Goal: Task Accomplishment & Management: Manage account settings

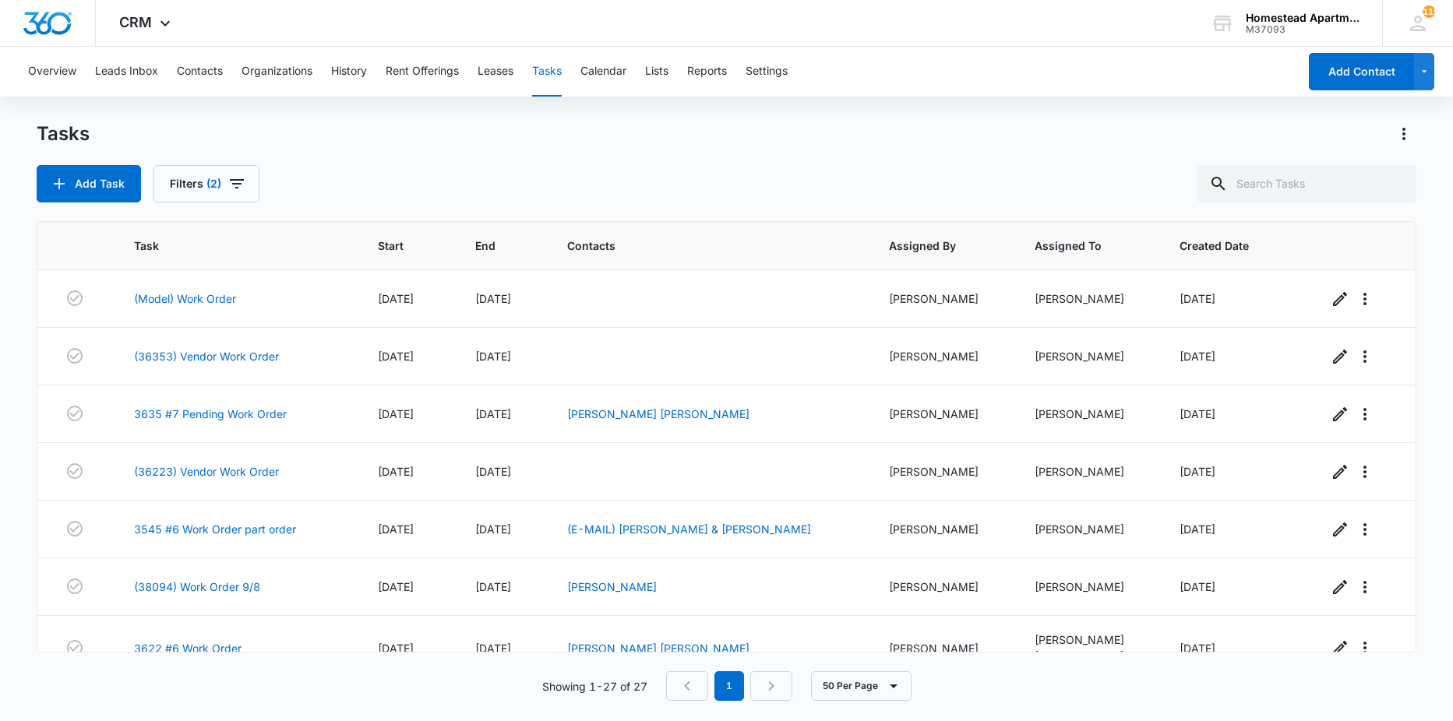
scroll to position [1265, 0]
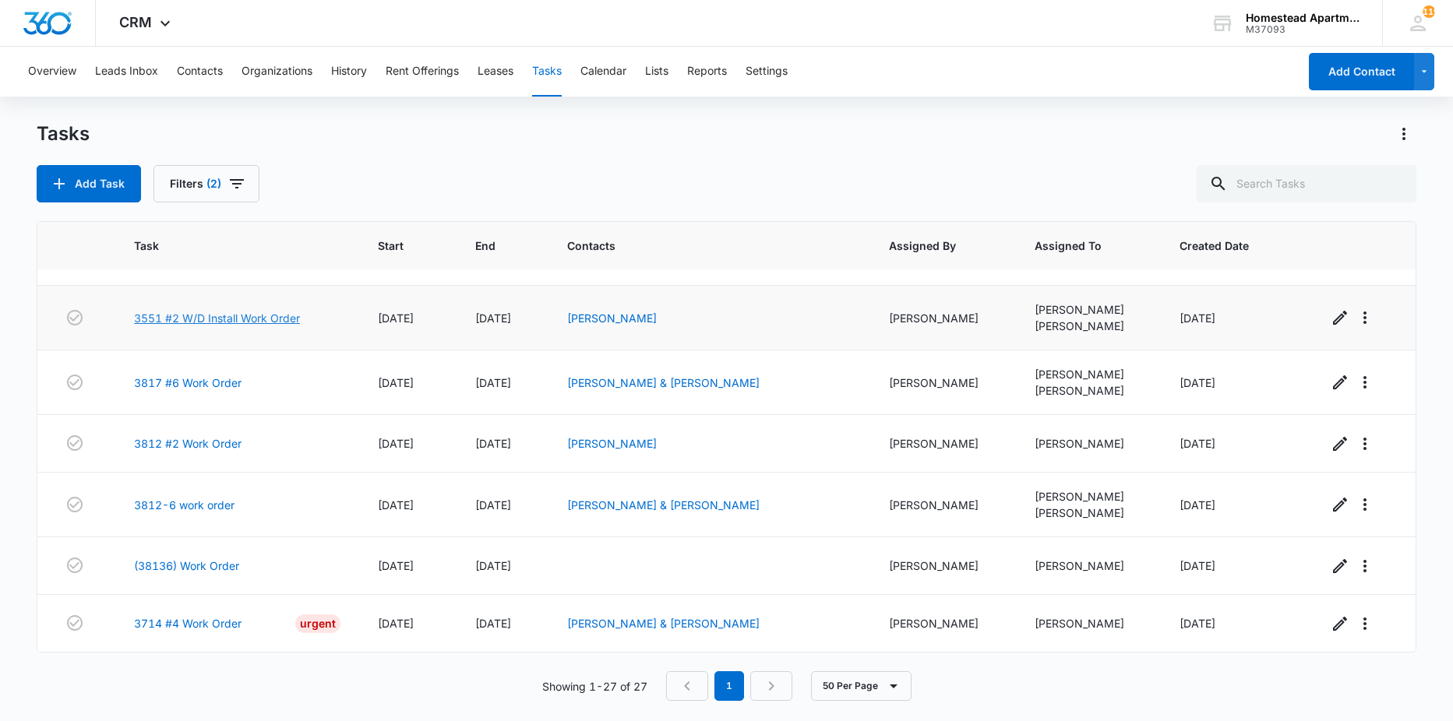
click at [263, 318] on link "3551 #2 W/D Install Work Order" at bounding box center [217, 318] width 166 height 16
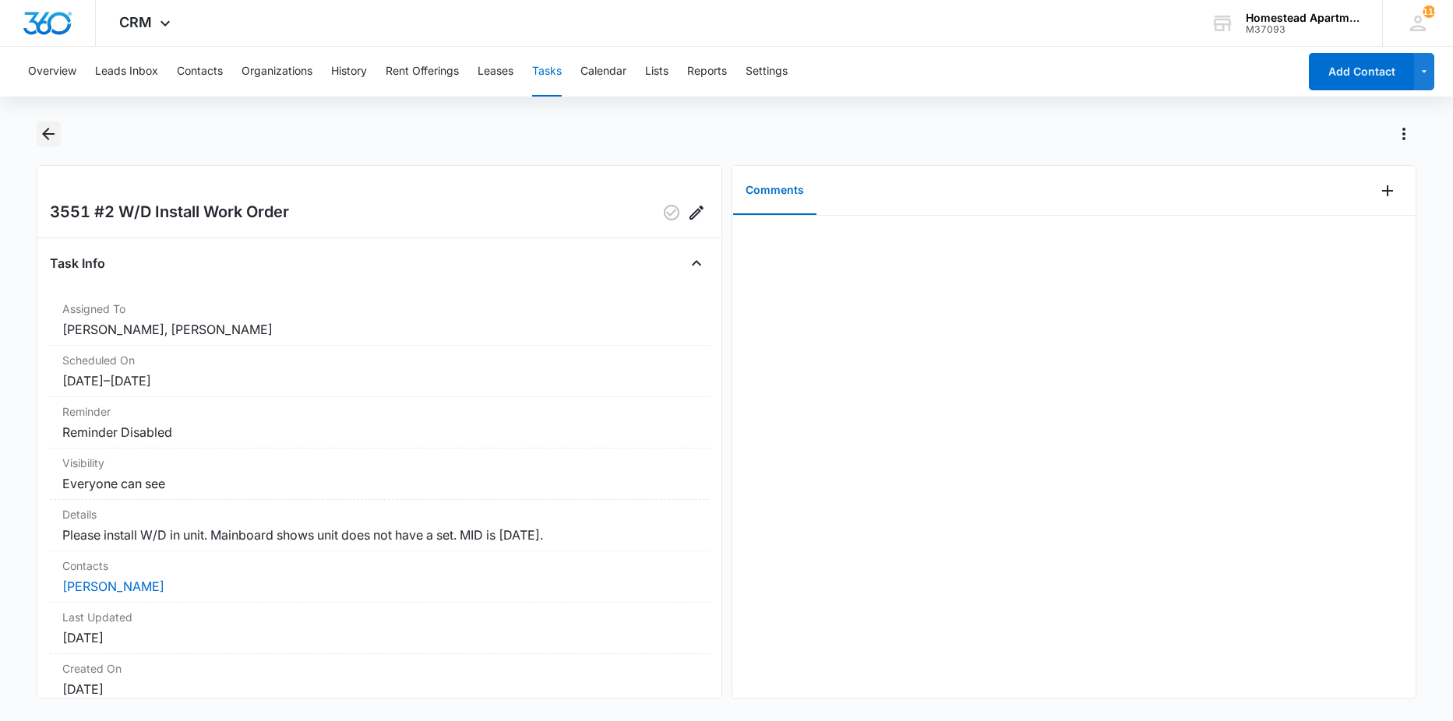
click at [44, 138] on icon "Back" at bounding box center [48, 134] width 19 height 19
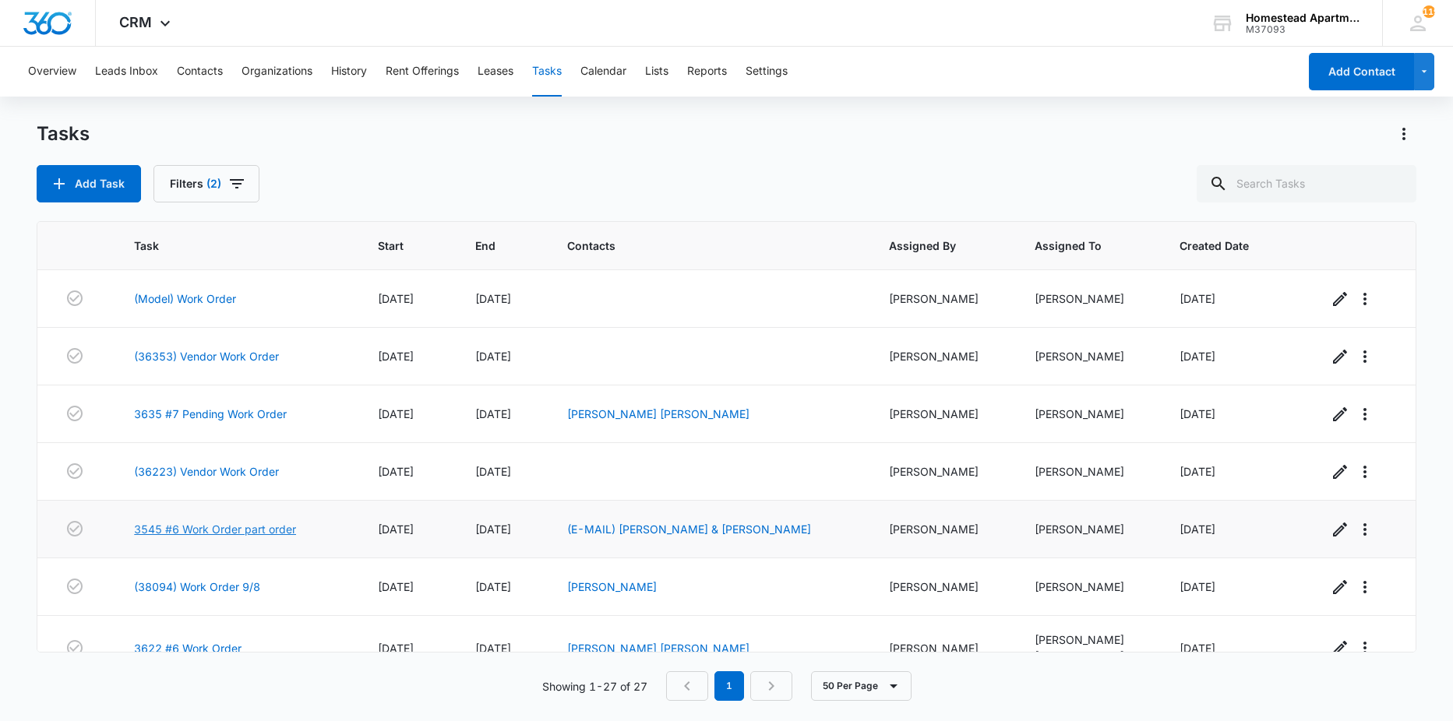
click at [227, 530] on link "3545 #6 Work Order part order" at bounding box center [215, 529] width 162 height 16
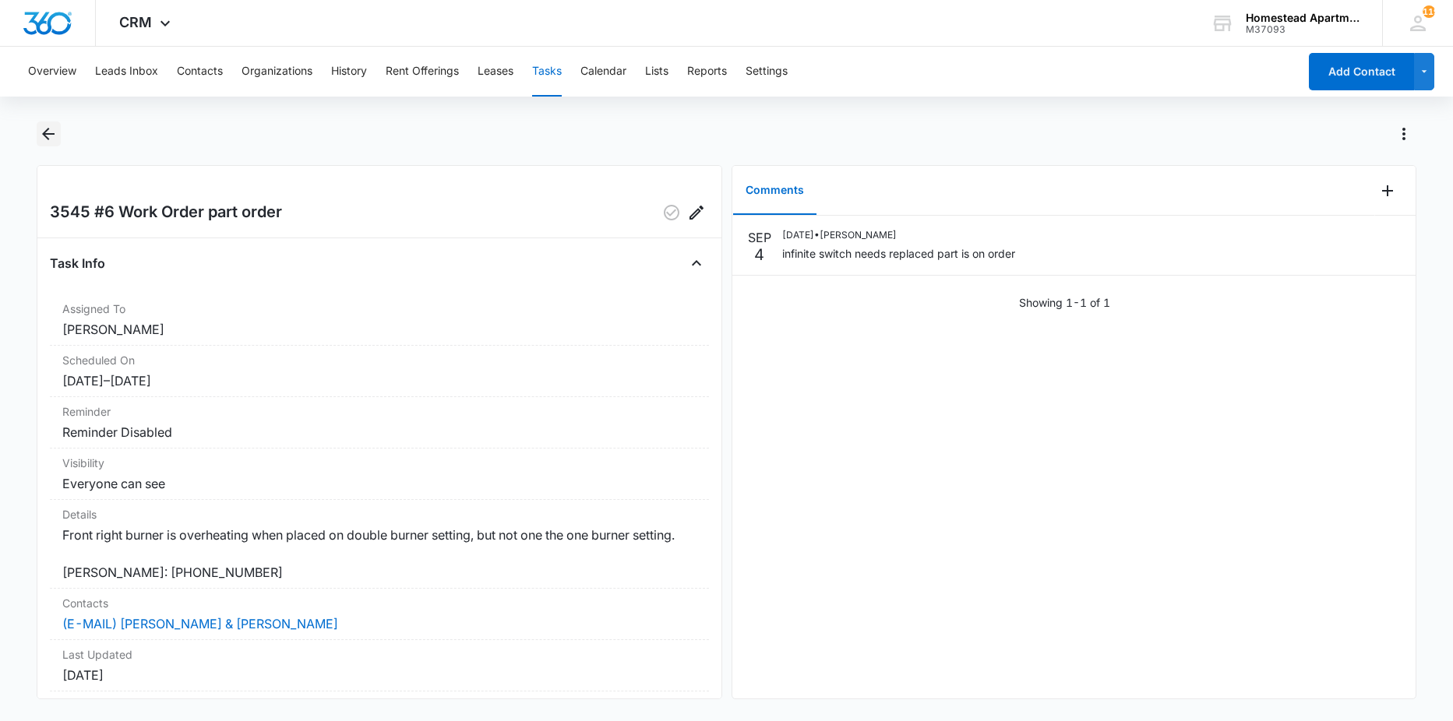
click at [47, 141] on icon "Back" at bounding box center [48, 134] width 19 height 19
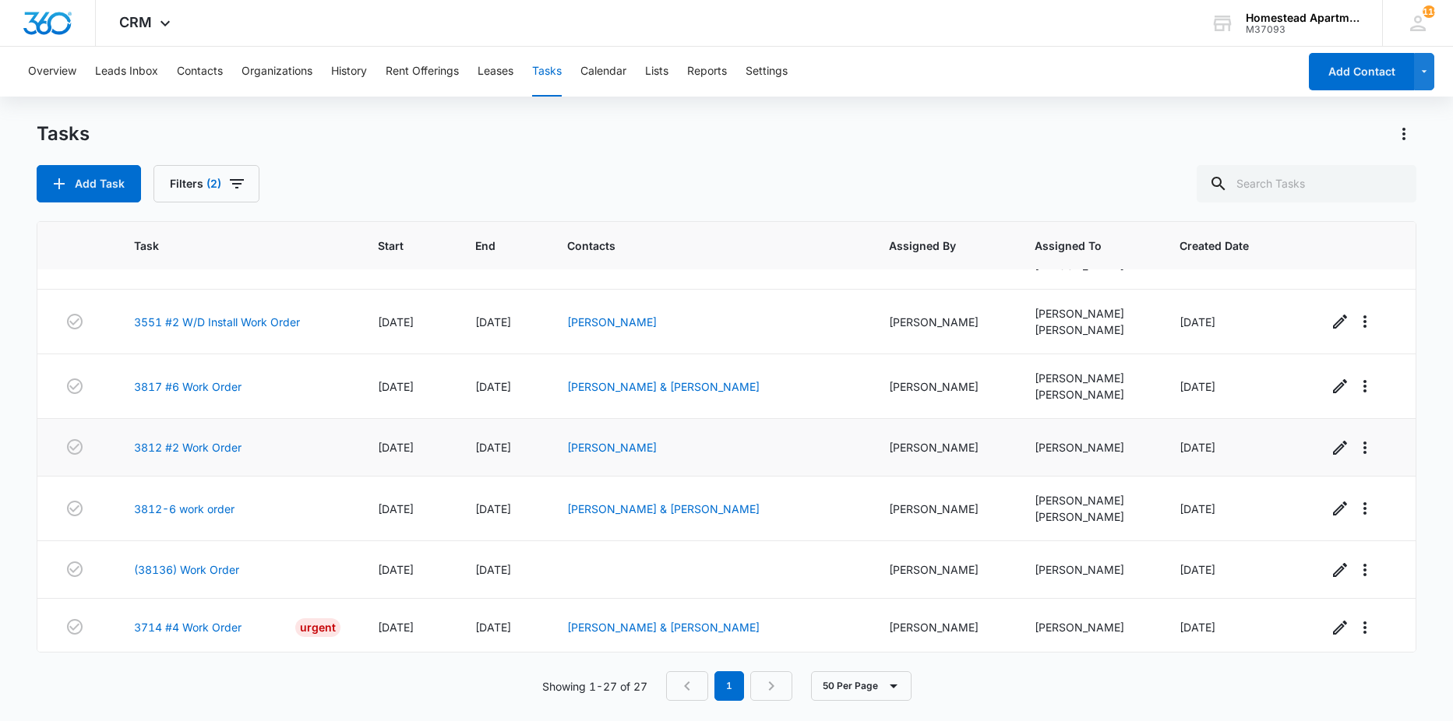
scroll to position [1265, 0]
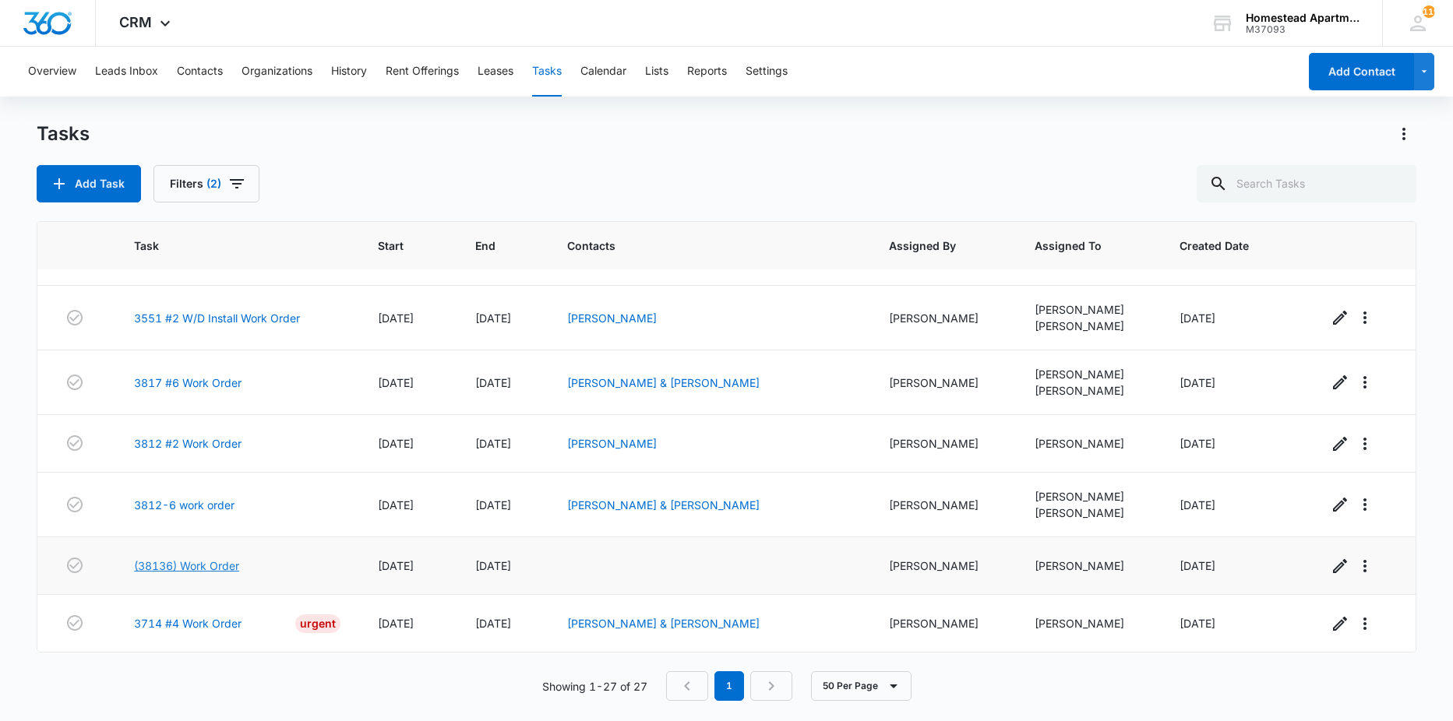
click at [202, 569] on link "(38136) Work Order" at bounding box center [186, 566] width 105 height 16
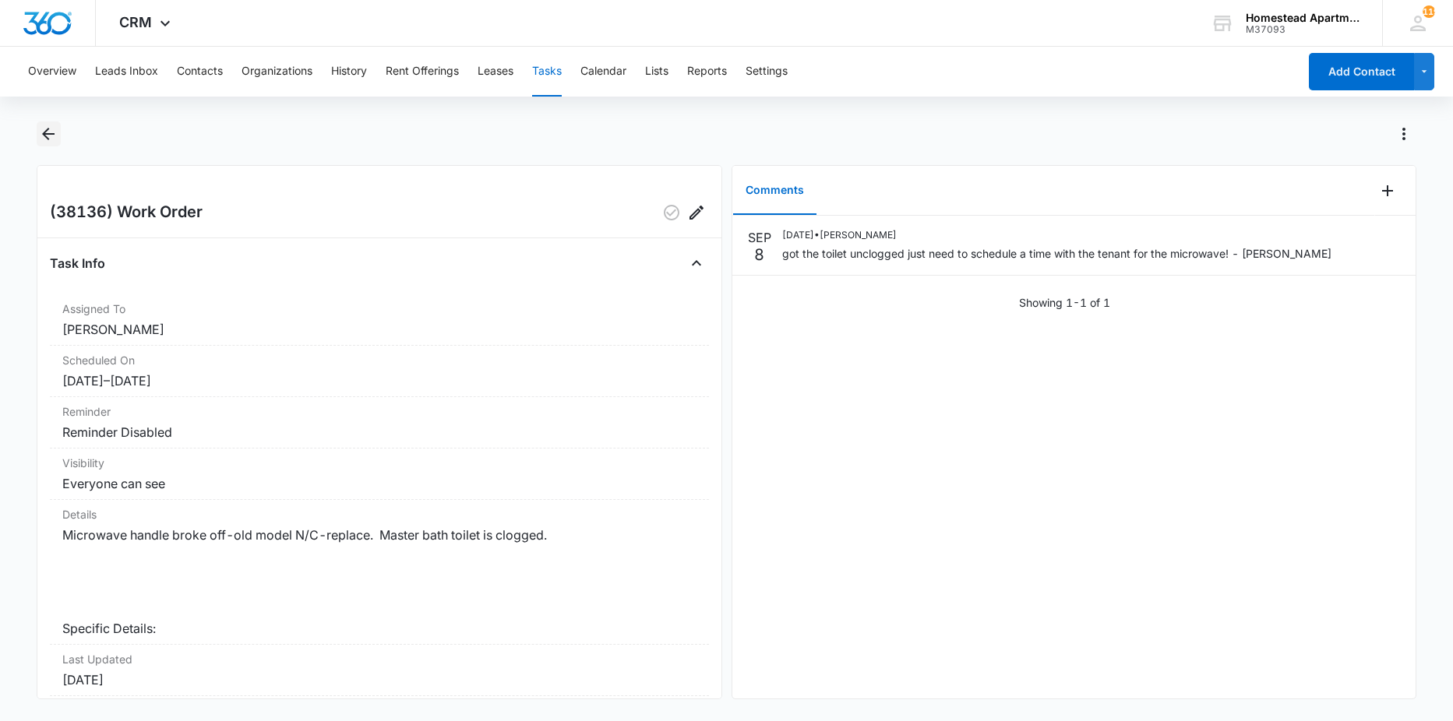
click at [41, 139] on icon "Back" at bounding box center [48, 134] width 19 height 19
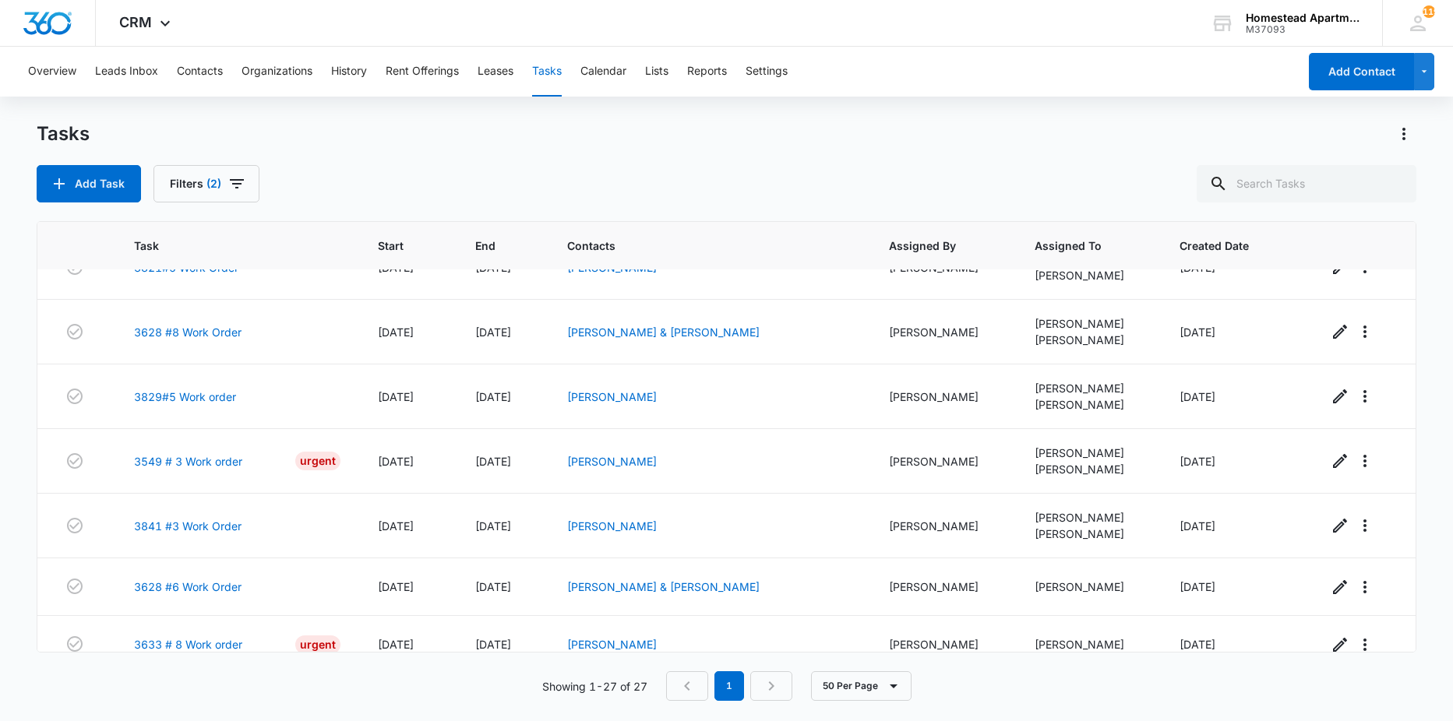
scroll to position [564, 0]
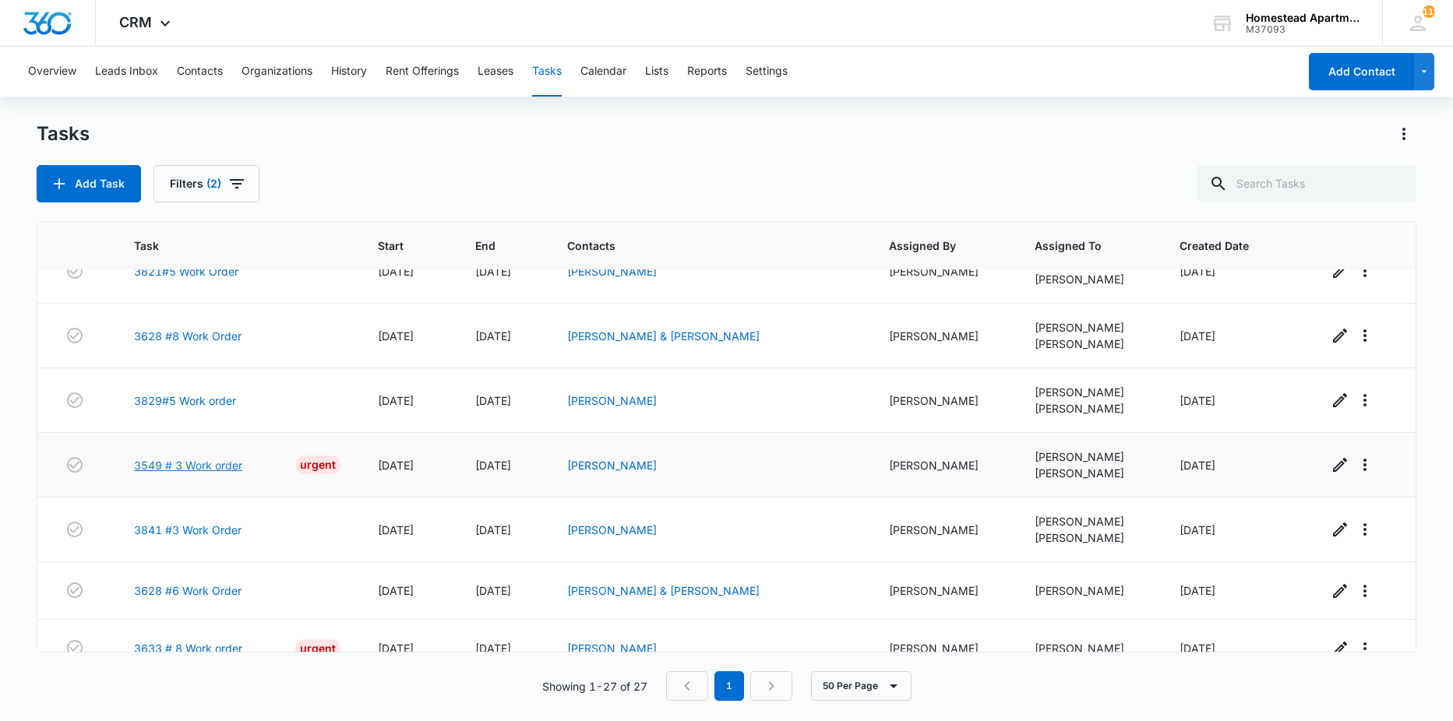
click at [206, 472] on link "3549 # 3 Work order" at bounding box center [188, 465] width 108 height 16
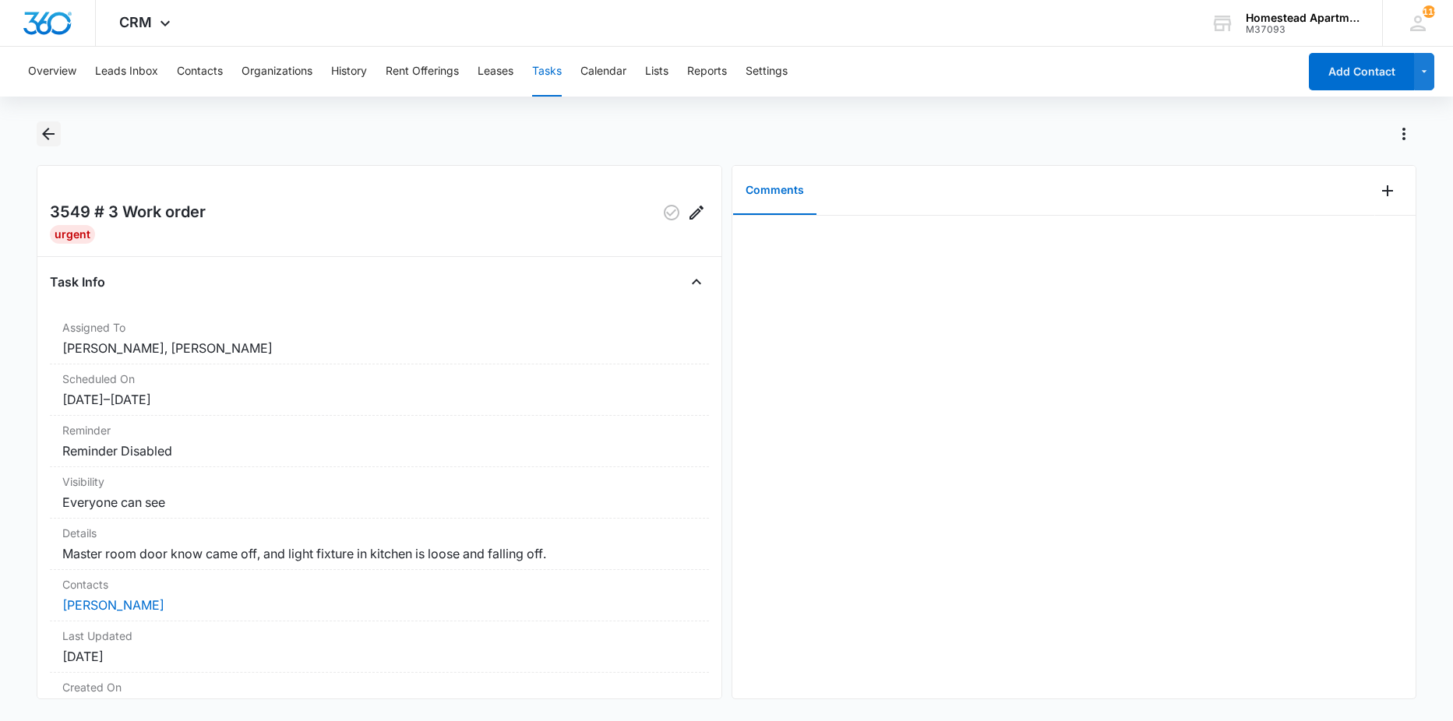
click at [45, 130] on icon "Back" at bounding box center [48, 134] width 19 height 19
